Goal: Task Accomplishment & Management: Manage account settings

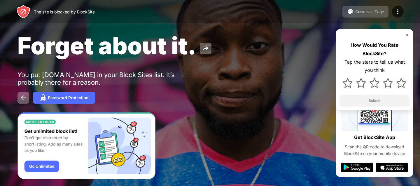
drag, startPoint x: 322, startPoint y: 29, endPoint x: 354, endPoint y: 9, distance: 37.0
click at [331, 24] on div "Forget about it. You put instagram.com in your Block Sites list. It’s probably …" at bounding box center [210, 67] width 420 height 135
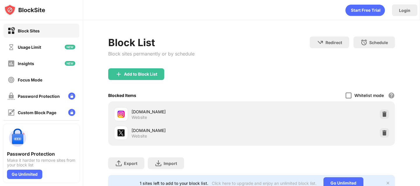
click at [346, 95] on div at bounding box center [349, 96] width 6 height 6
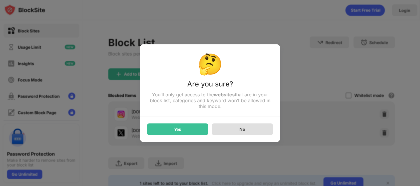
click at [227, 129] on div "No" at bounding box center [242, 129] width 61 height 12
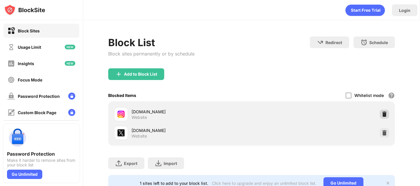
click at [380, 115] on div at bounding box center [384, 113] width 9 height 9
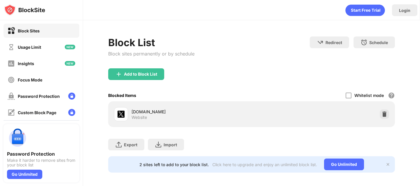
click at [380, 115] on div at bounding box center [384, 113] width 9 height 9
